Goal: Browse casually: Explore the website without a specific task or goal

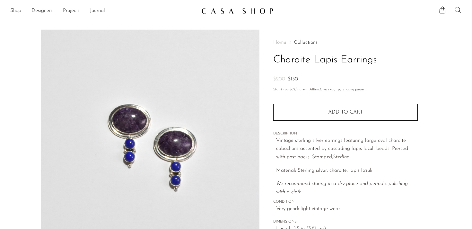
click at [13, 8] on link "Shop" at bounding box center [15, 11] width 11 height 8
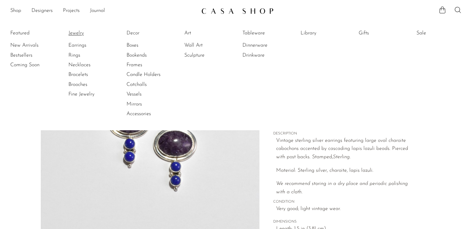
click at [80, 36] on link "Jewelry" at bounding box center [92, 33] width 48 height 7
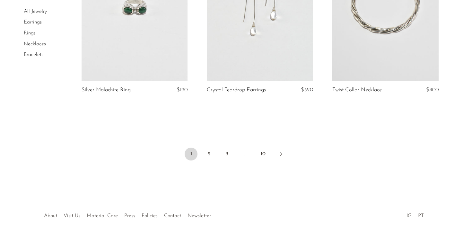
scroll to position [2117, 0]
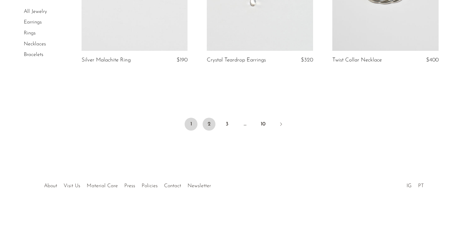
click at [212, 125] on link "2" at bounding box center [209, 123] width 13 height 13
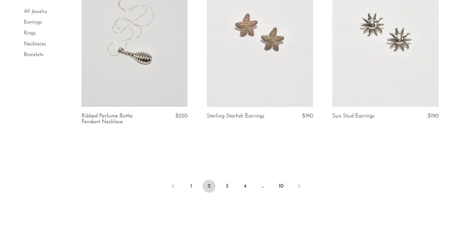
scroll to position [2076, 0]
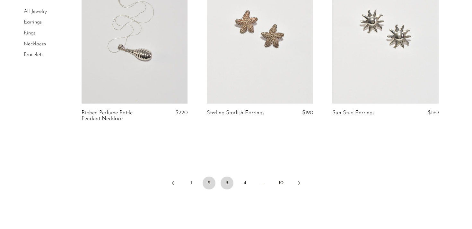
click at [229, 182] on link "3" at bounding box center [226, 182] width 13 height 13
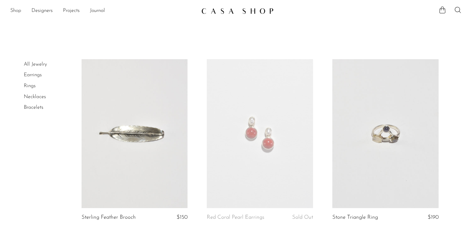
click at [16, 11] on link "Shop" at bounding box center [15, 11] width 11 height 8
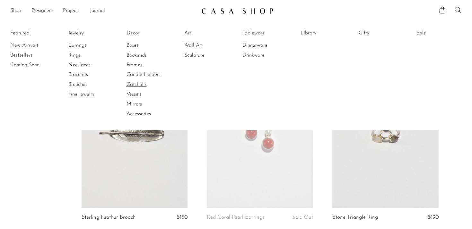
click at [136, 83] on link "Catchalls" at bounding box center [150, 84] width 48 height 7
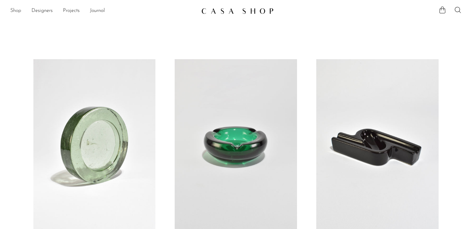
click at [17, 12] on link "Shop" at bounding box center [15, 11] width 11 height 8
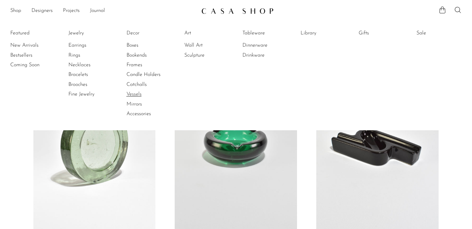
click at [140, 95] on link "Vessels" at bounding box center [150, 94] width 48 height 7
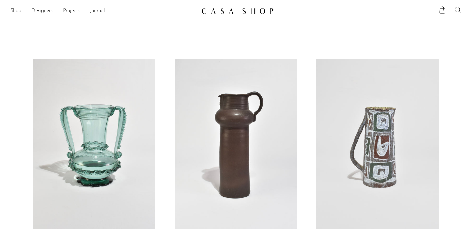
click at [14, 11] on link "Shop" at bounding box center [15, 11] width 11 height 8
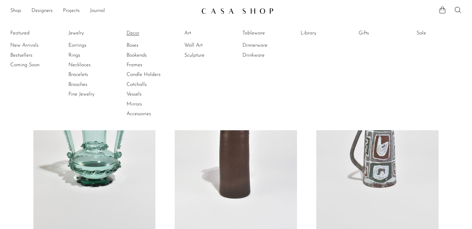
click at [132, 32] on link "Decor" at bounding box center [150, 33] width 48 height 7
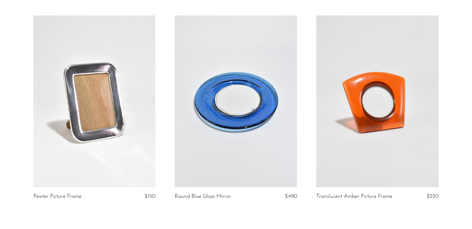
scroll to position [2251, 0]
